Goal: Task Accomplishment & Management: Manage account settings

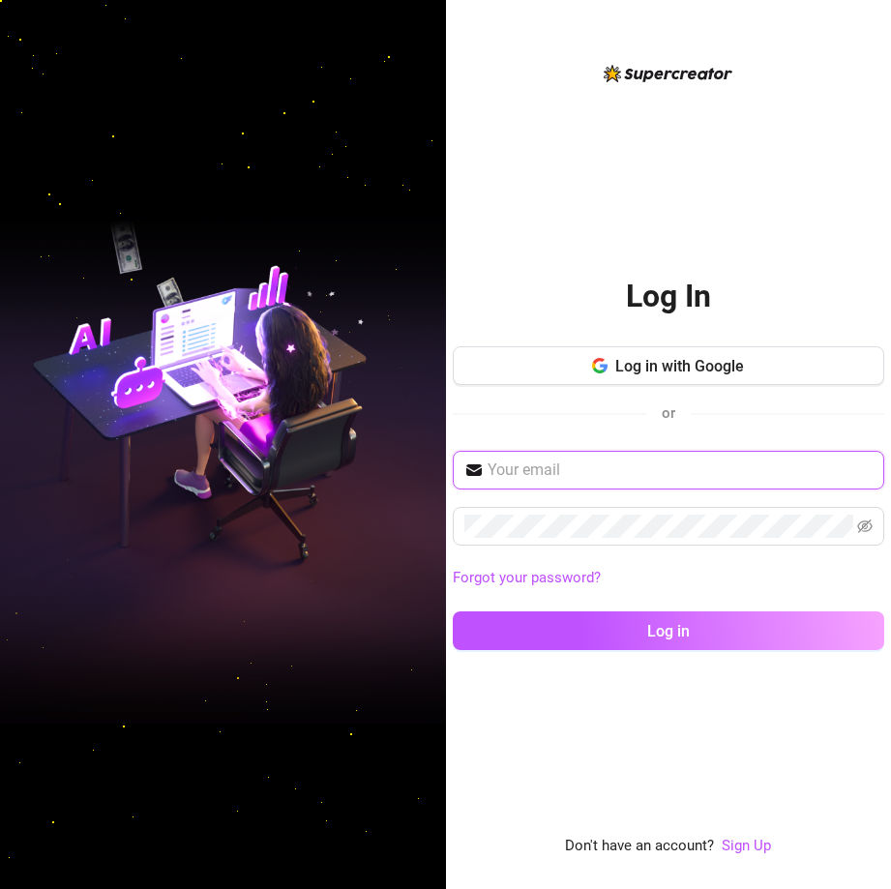
click at [597, 480] on input "text" at bounding box center [680, 470] width 385 height 23
type input "z.milkifans@gmail.com"
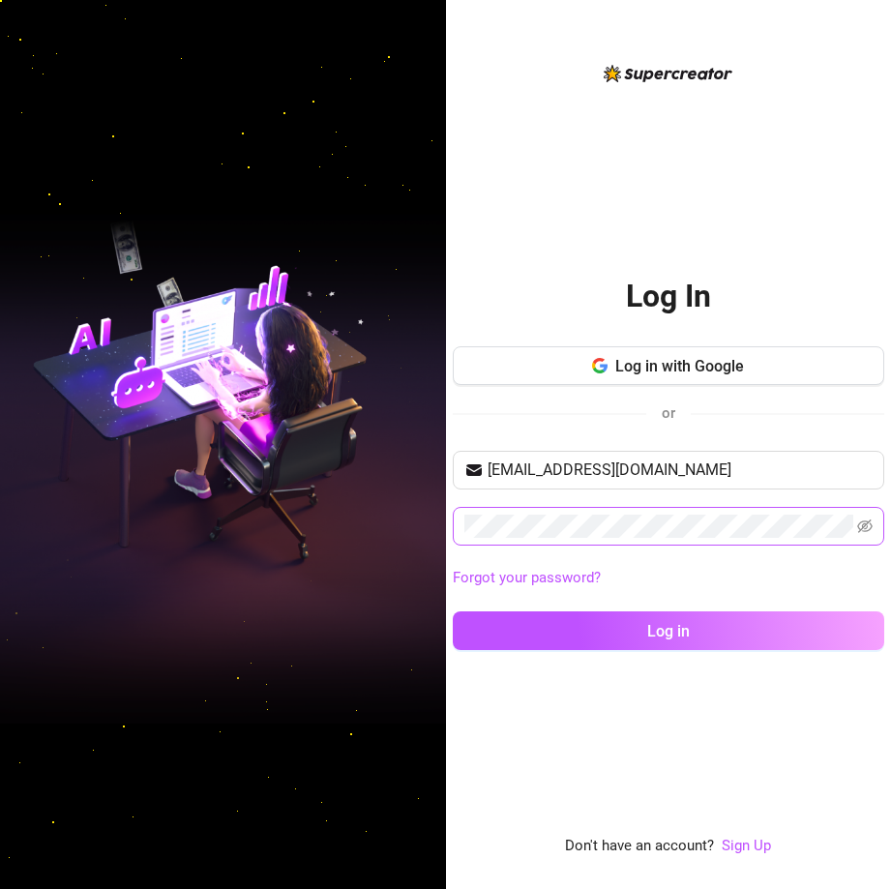
click at [583, 510] on span at bounding box center [668, 526] width 431 height 39
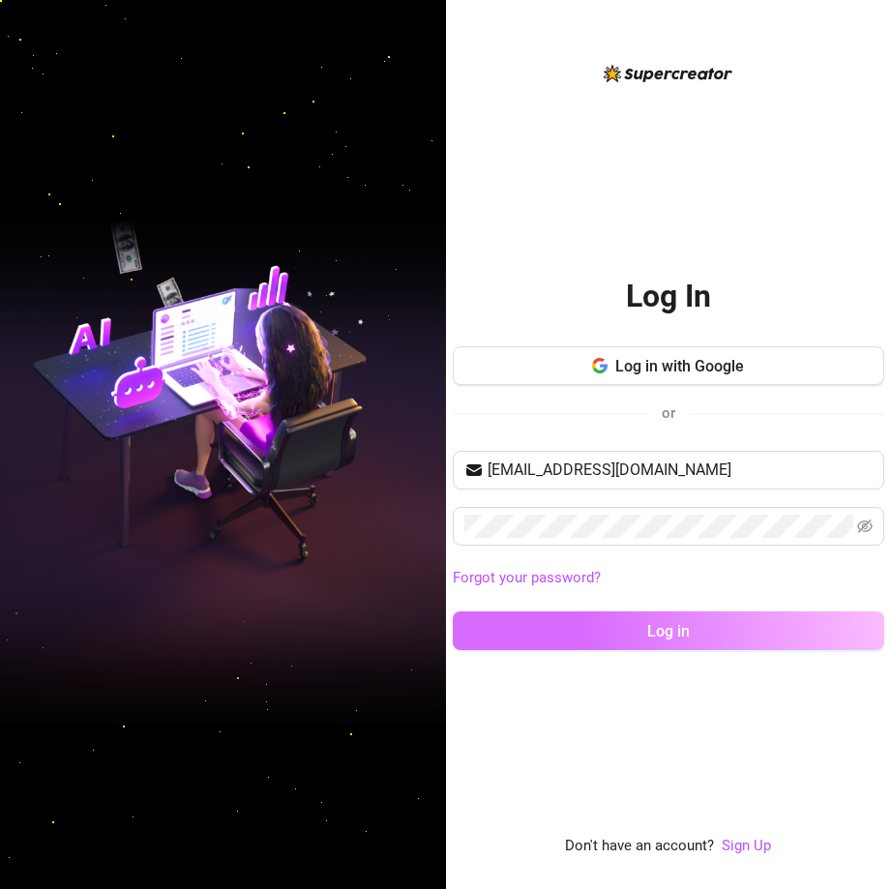
click at [470, 631] on button "Log in" at bounding box center [668, 630] width 431 height 39
